Goal: Task Accomplishment & Management: Use online tool/utility

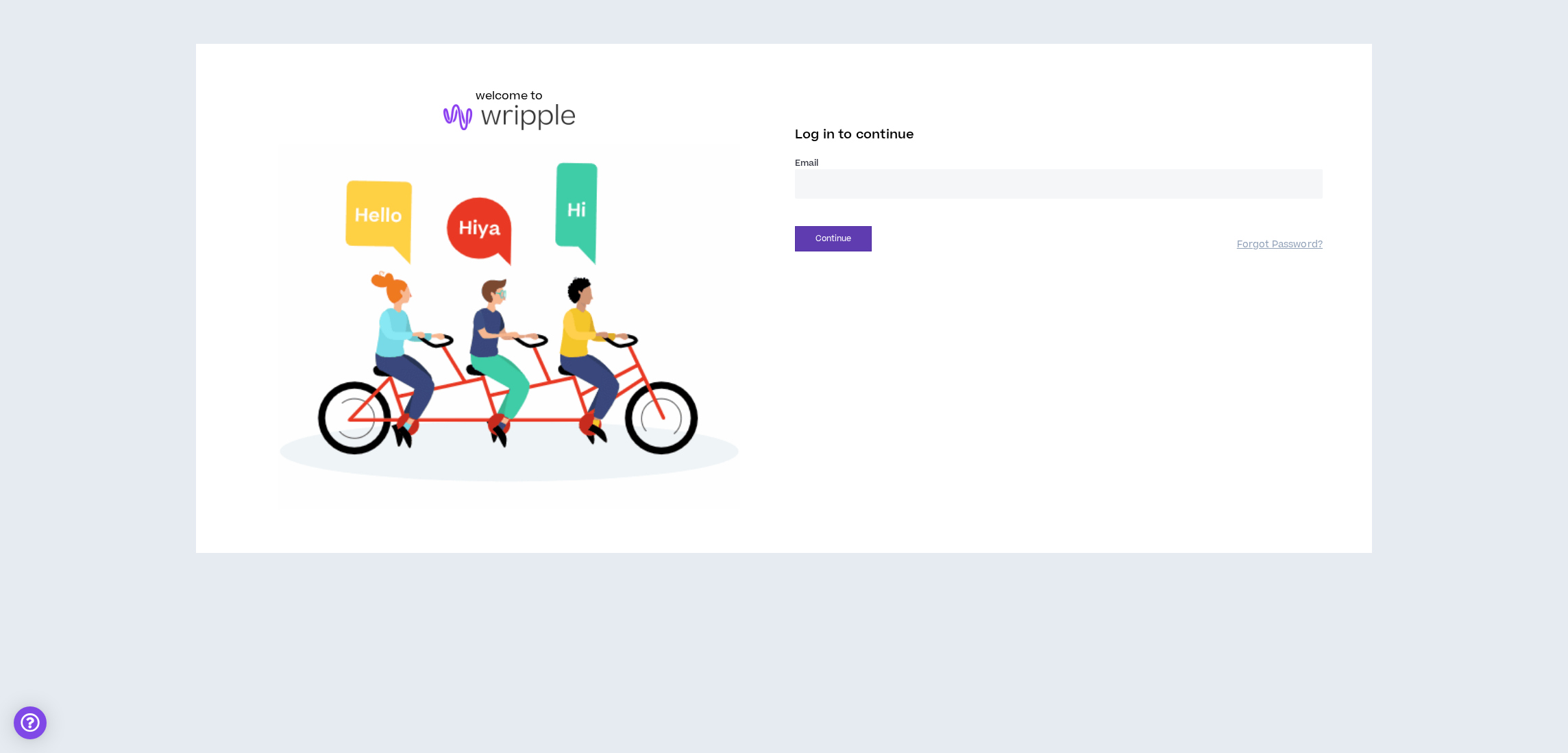
type input "**********"
click at [859, 237] on button "Continue" at bounding box center [833, 238] width 77 height 25
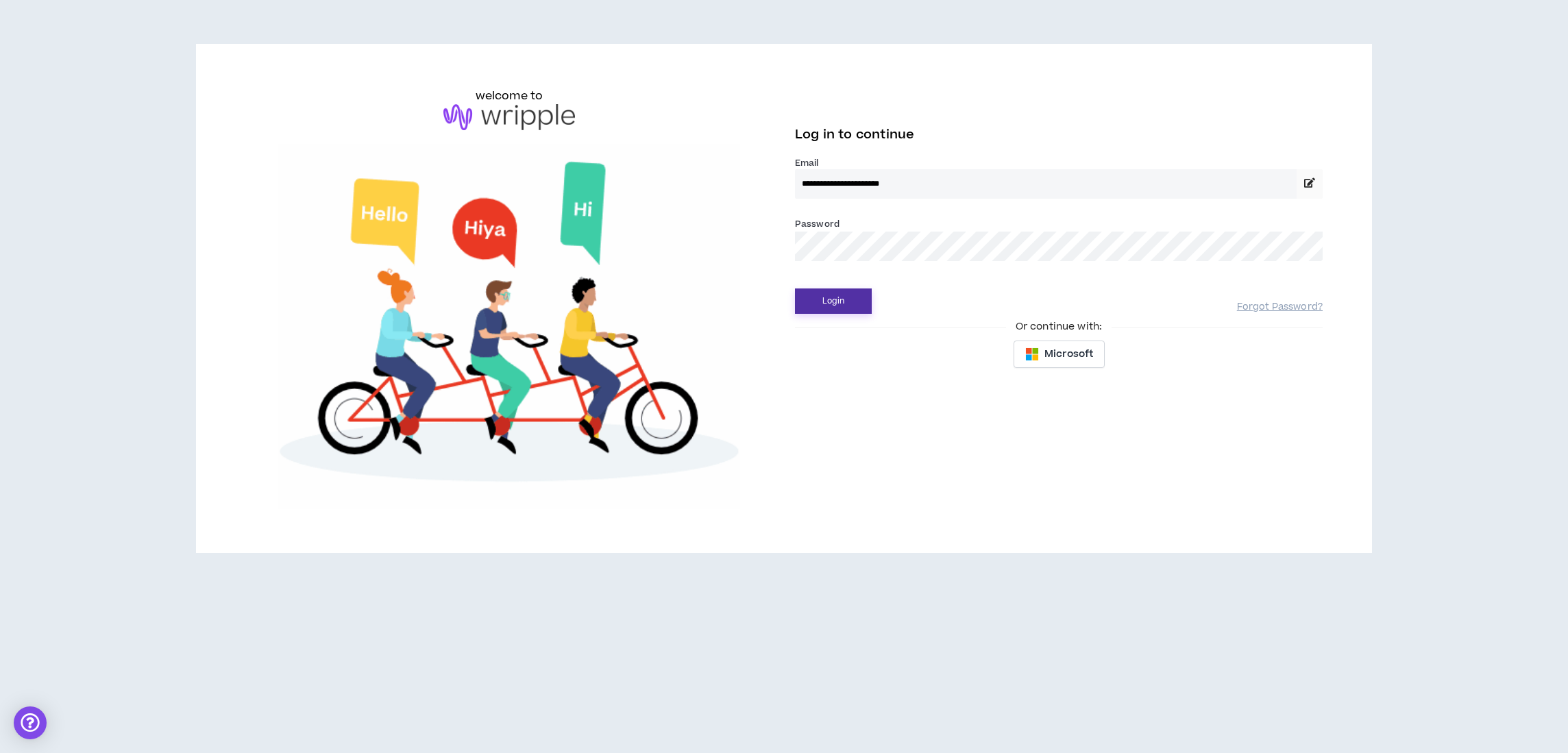
click at [837, 297] on button "Login" at bounding box center [833, 300] width 77 height 25
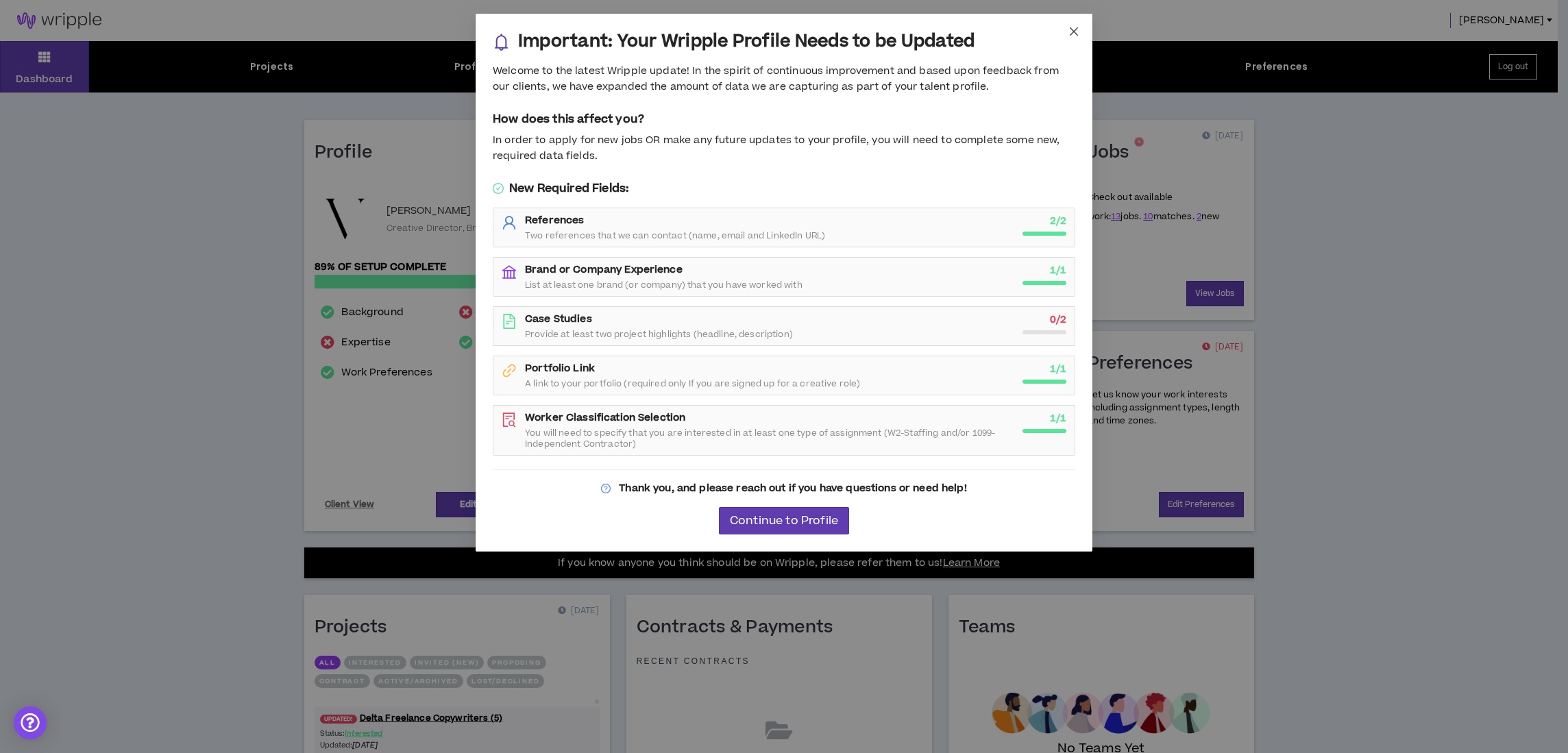
click at [1074, 28] on icon "close" at bounding box center [1073, 31] width 11 height 11
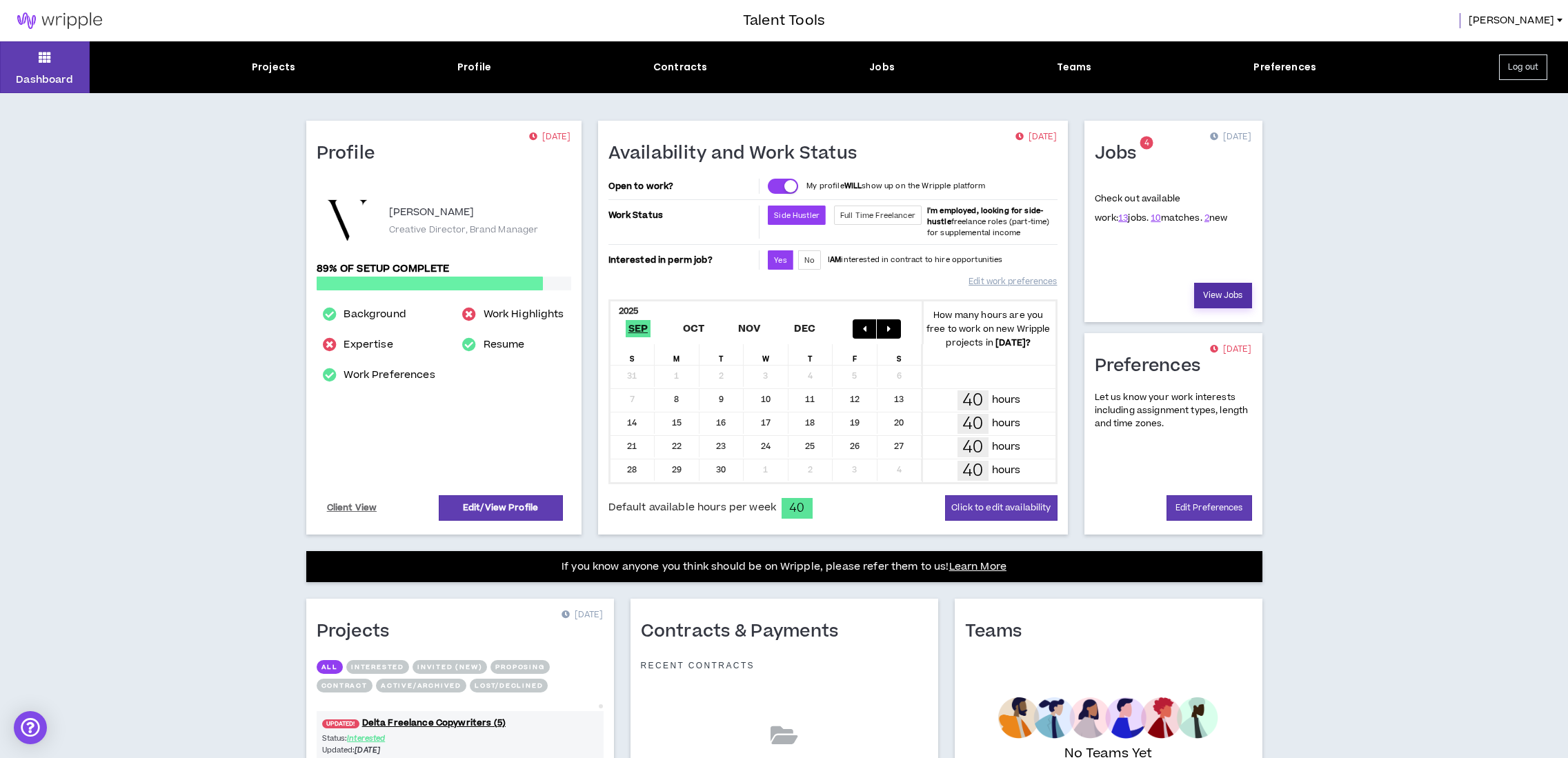
click at [1211, 288] on link "View Jobs" at bounding box center [1222, 295] width 58 height 25
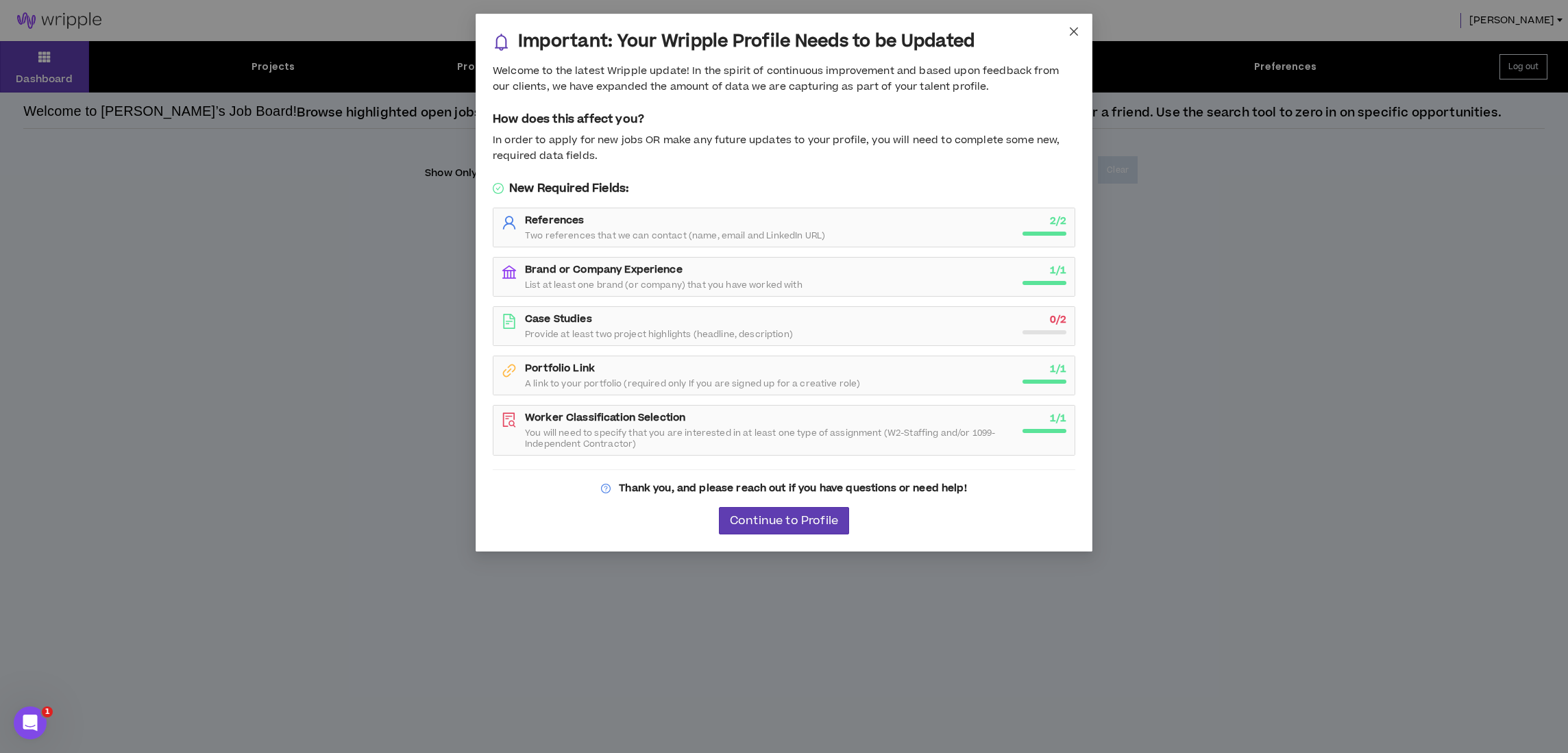
click at [1075, 32] on icon "close" at bounding box center [1074, 32] width 9 height 9
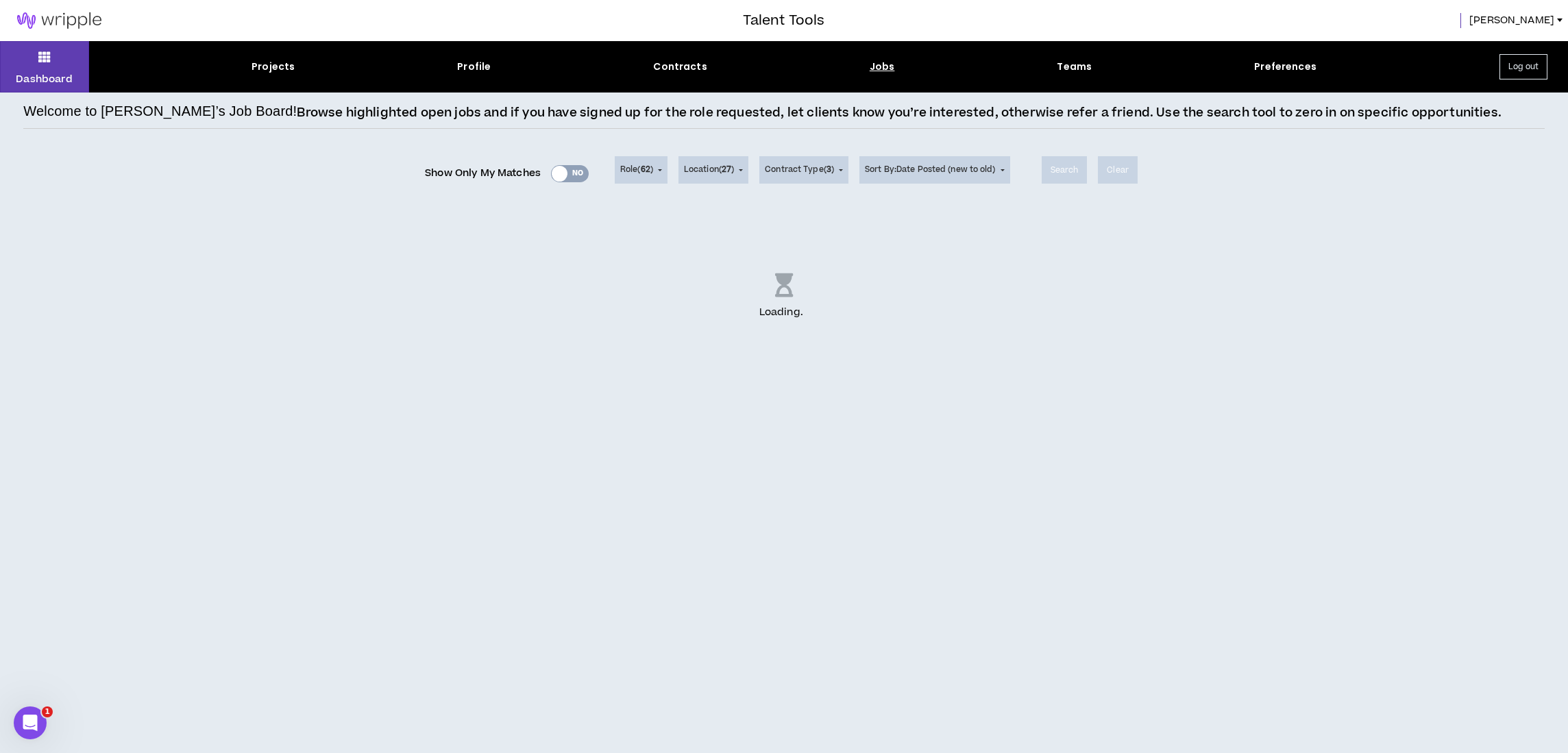
click at [538, 157] on div "Show Only My Matches Yes No" at bounding box center [507, 170] width 164 height 55
click at [556, 170] on div "Show Only My Matches Yes No" at bounding box center [507, 173] width 164 height 21
